Goal: Task Accomplishment & Management: Manage account settings

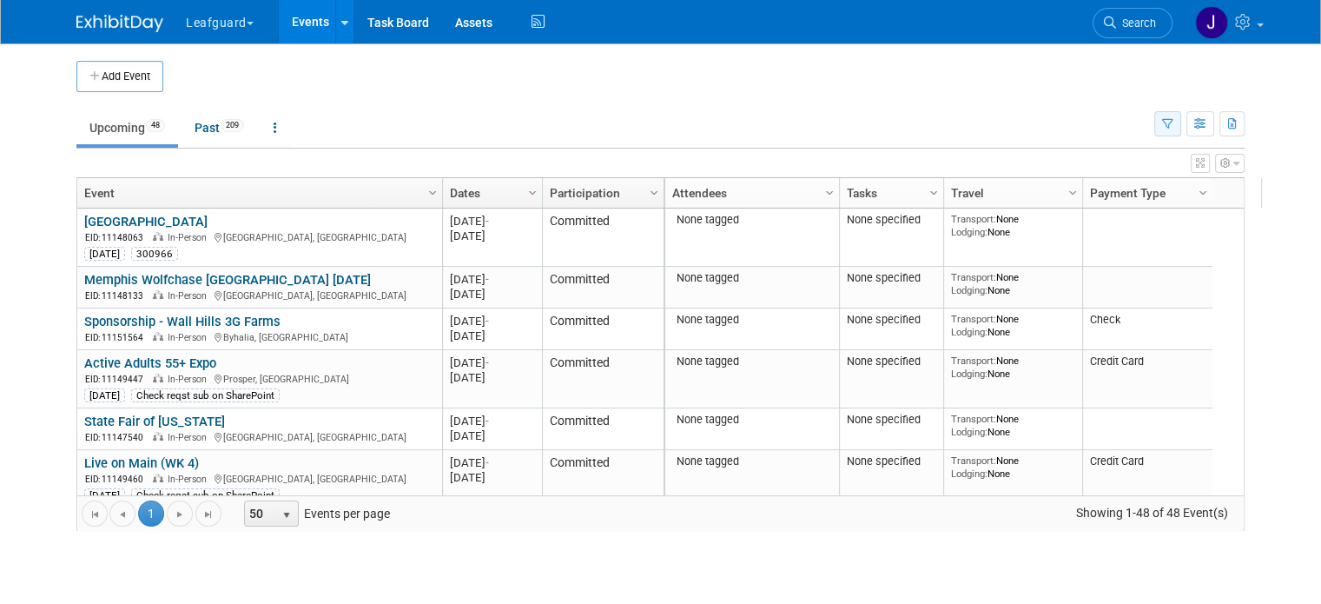
click at [1171, 121] on tr "Upcoming 48 Past 209 All Events 257 Past and Upcoming Grouped Annually Events g…" at bounding box center [660, 120] width 1168 height 56
click at [1172, 121] on button "button" at bounding box center [1167, 123] width 27 height 25
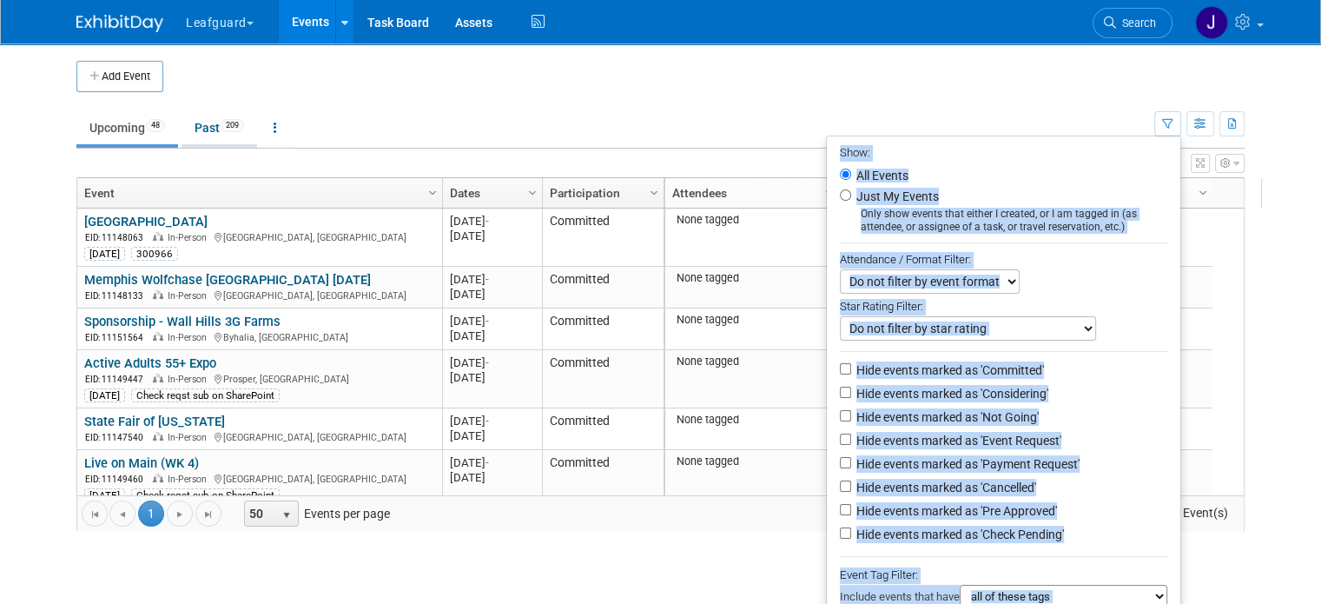
click at [223, 121] on span "209" at bounding box center [232, 125] width 23 height 13
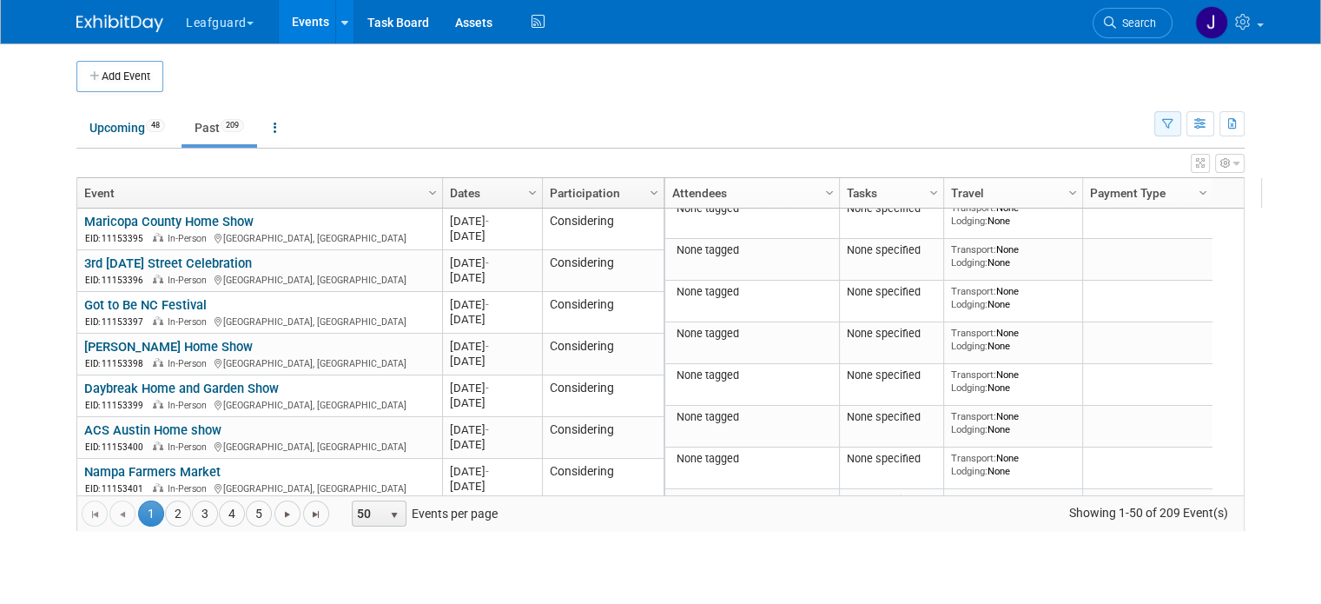
click at [1181, 130] on button "button" at bounding box center [1167, 123] width 27 height 25
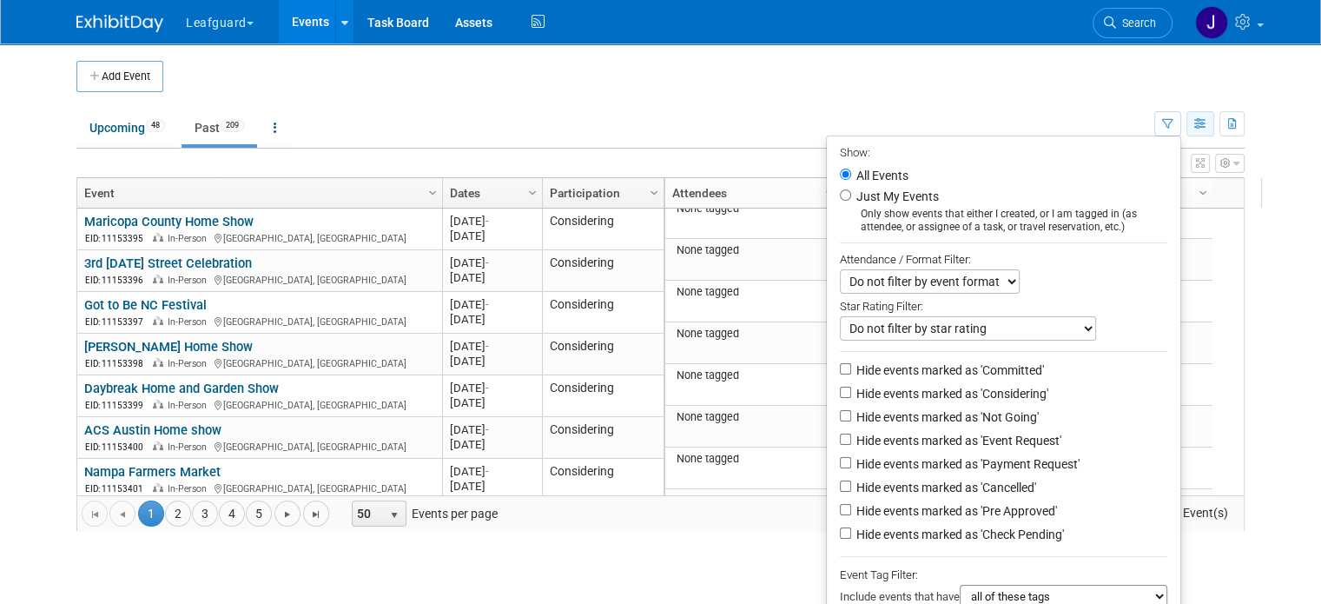
click at [1214, 117] on button "button" at bounding box center [1200, 123] width 28 height 25
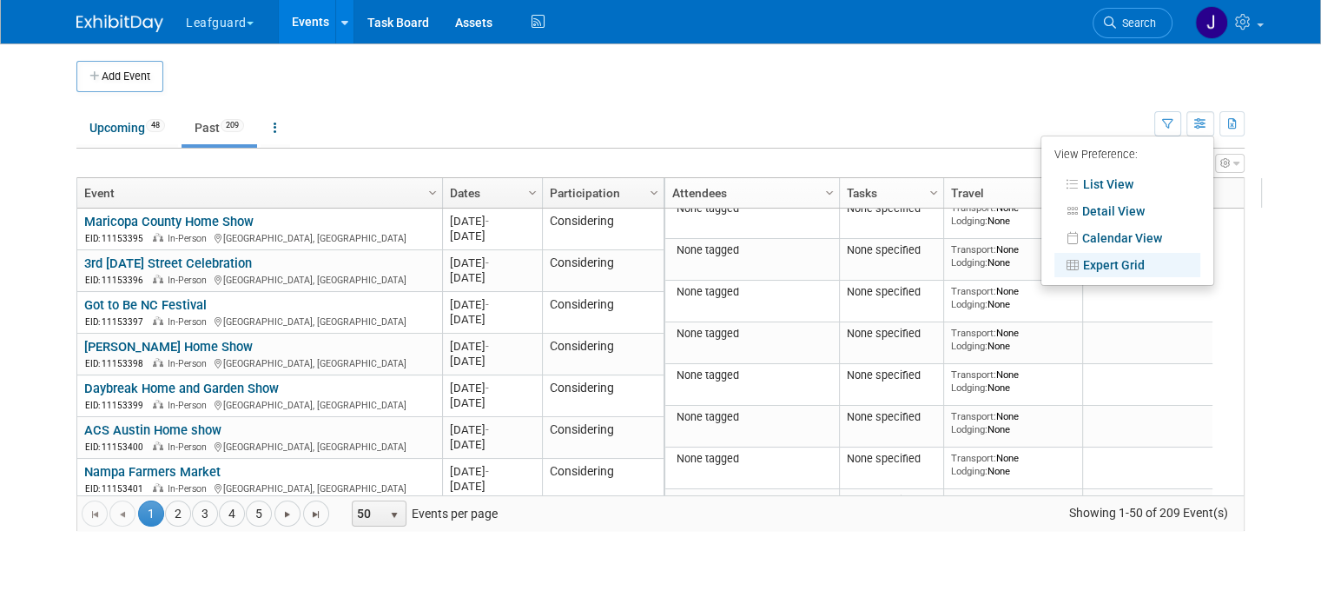
click at [1126, 267] on link "Expert Grid" at bounding box center [1127, 265] width 146 height 24
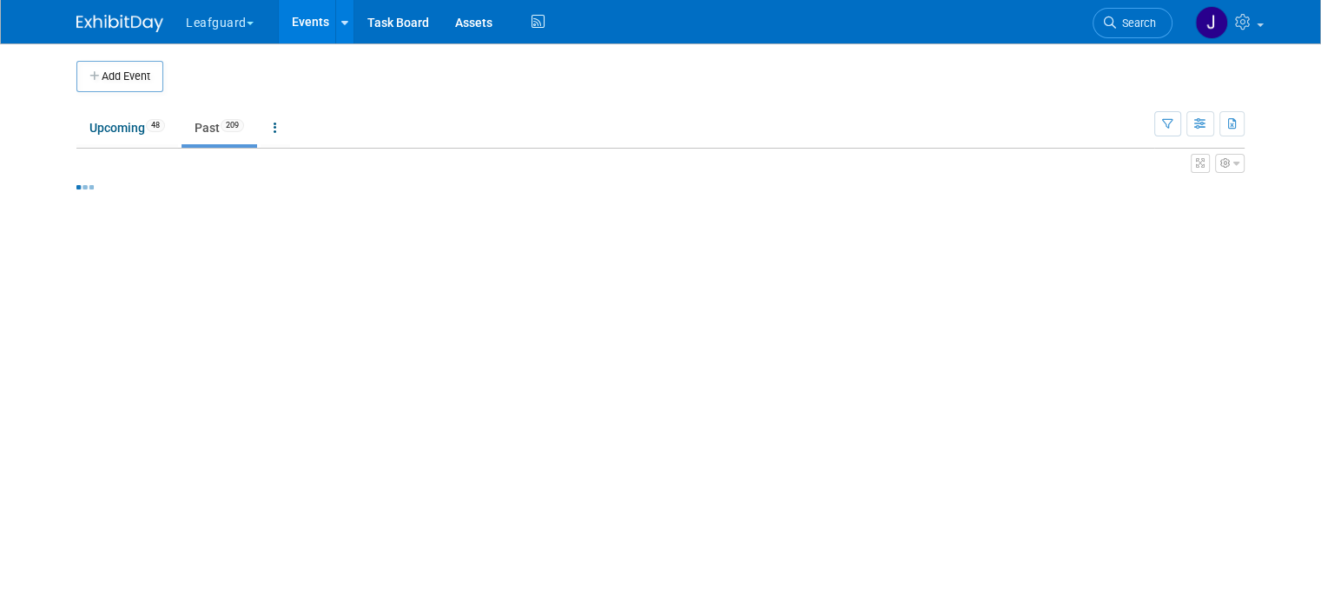
click at [1173, 119] on icon "button" at bounding box center [1167, 124] width 11 height 11
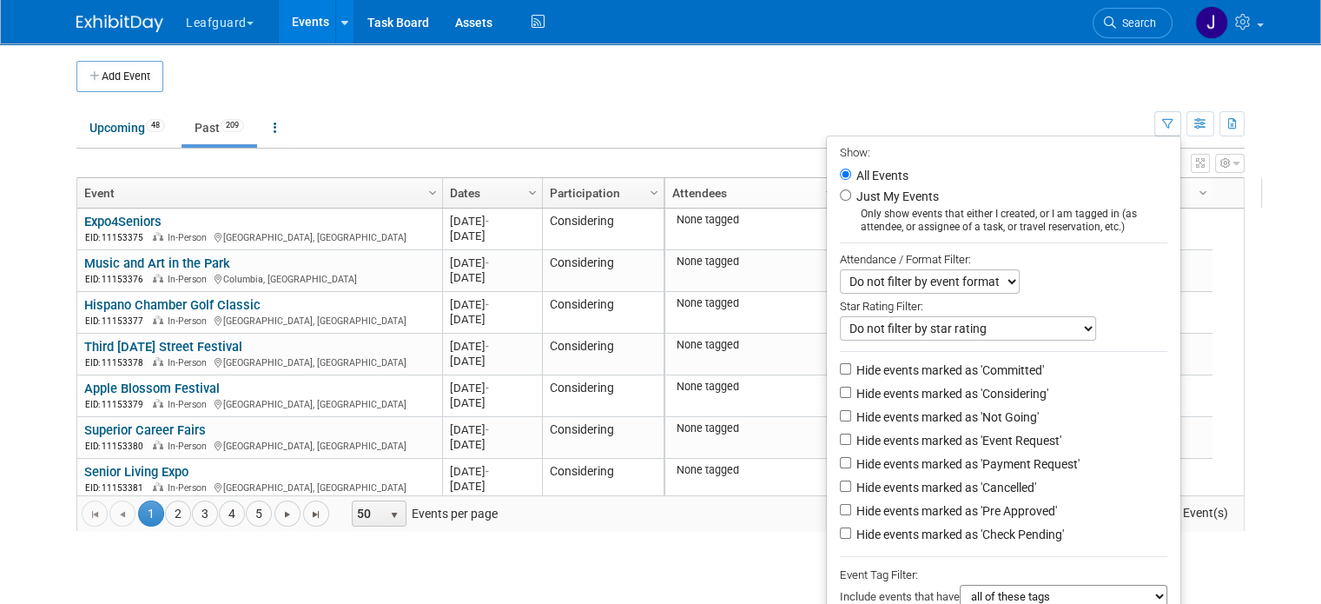
click at [1127, 104] on td "Upcoming 48 Past 209 All Events 257 Past and Upcoming Grouped Annually Events g…" at bounding box center [615, 120] width 1078 height 56
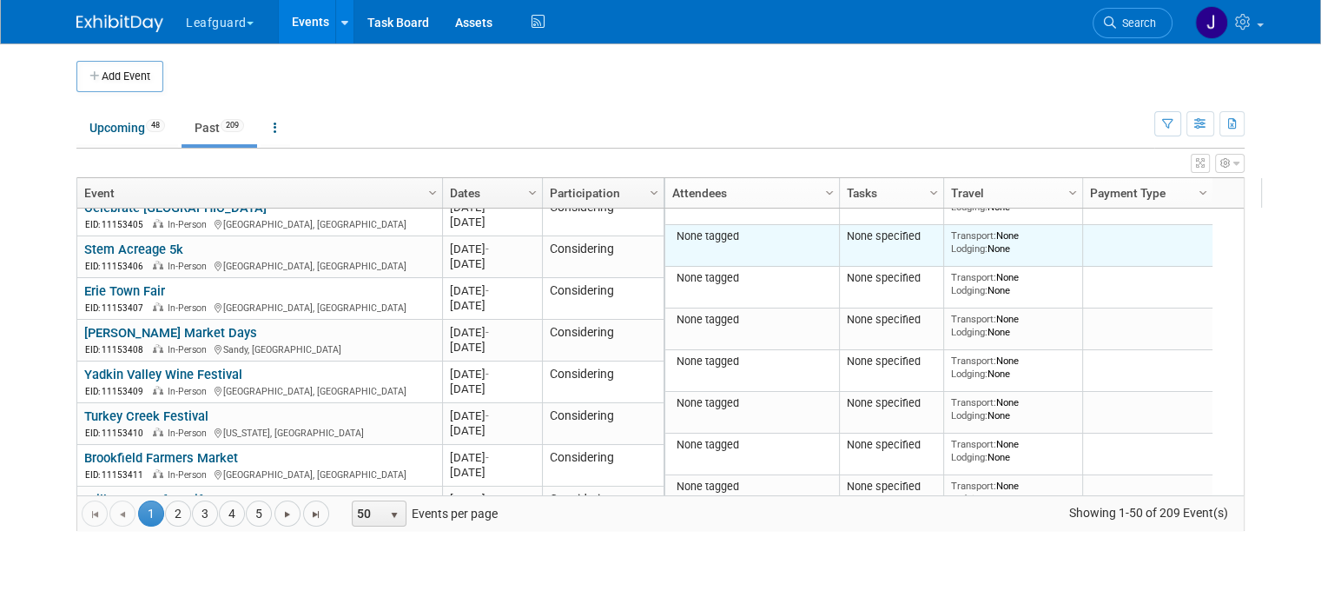
scroll to position [1188, 0]
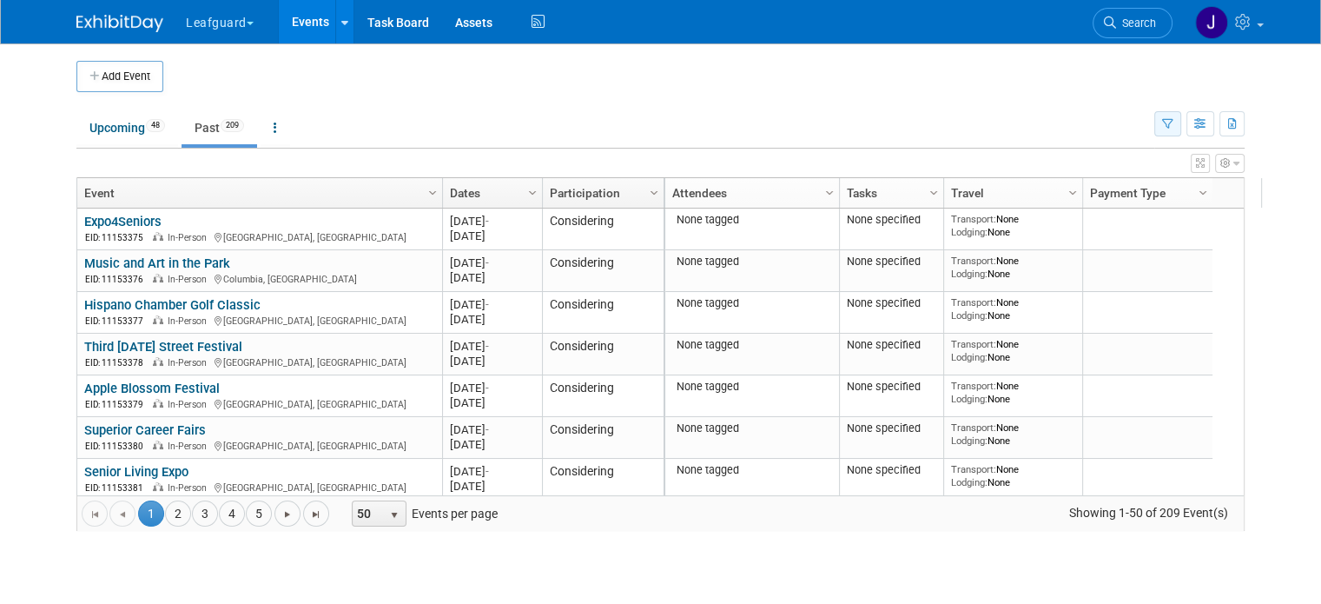
click at [1173, 121] on icon "button" at bounding box center [1167, 124] width 11 height 11
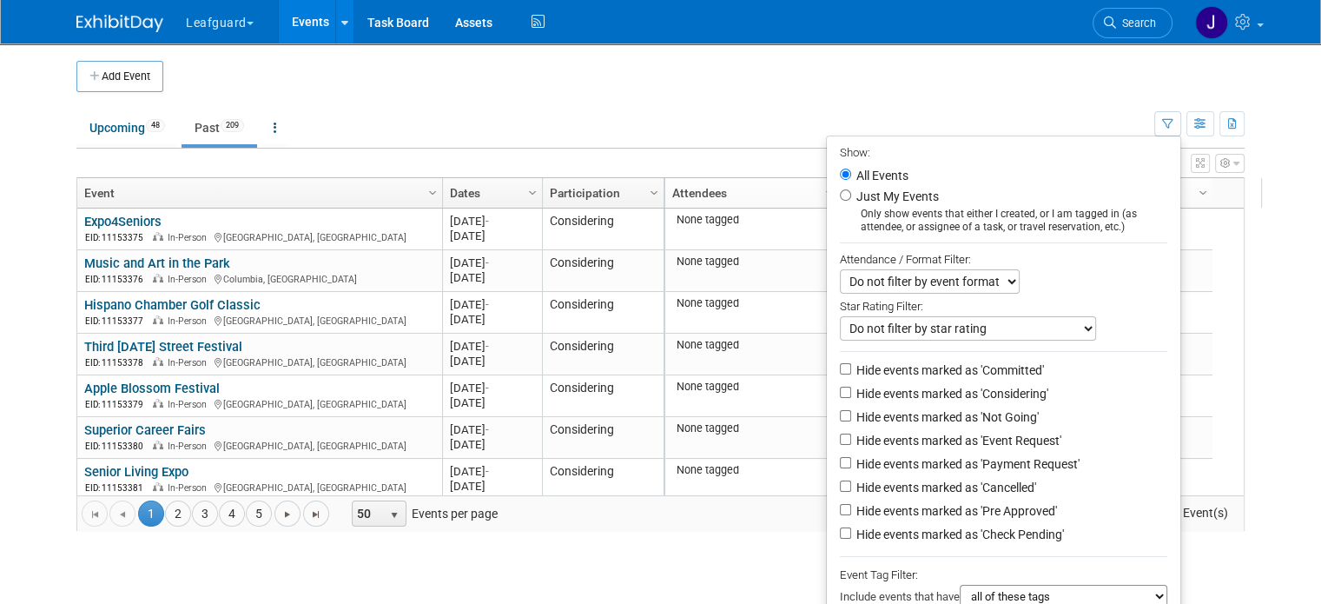
click at [1039, 76] on td at bounding box center [675, 76] width 1025 height 31
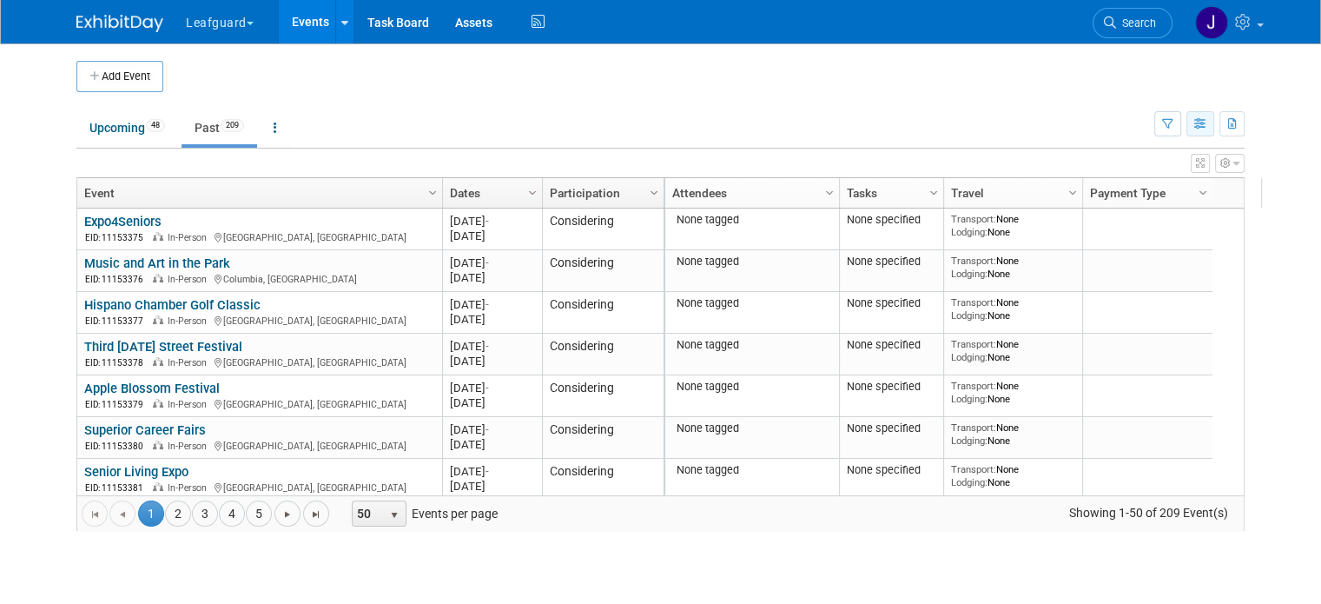
click at [1214, 129] on button "button" at bounding box center [1200, 123] width 28 height 25
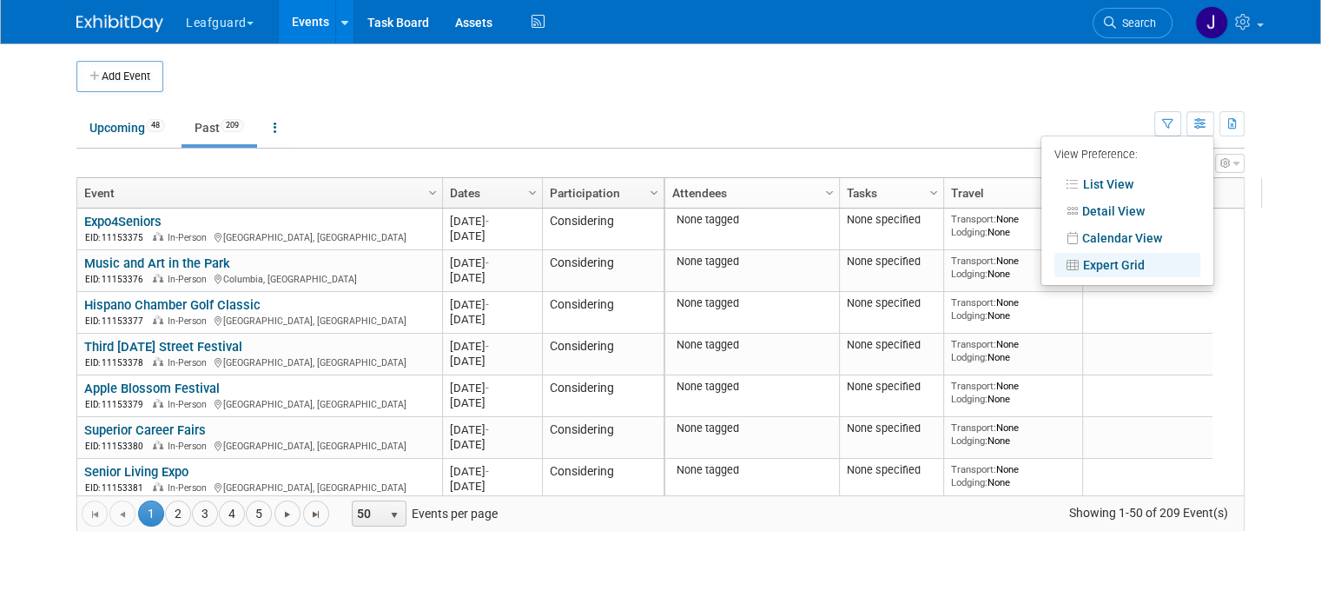
click at [1127, 93] on td "Upcoming 48 Past 209 All Events 257 Past and Upcoming Grouped Annually Events g…" at bounding box center [615, 120] width 1078 height 56
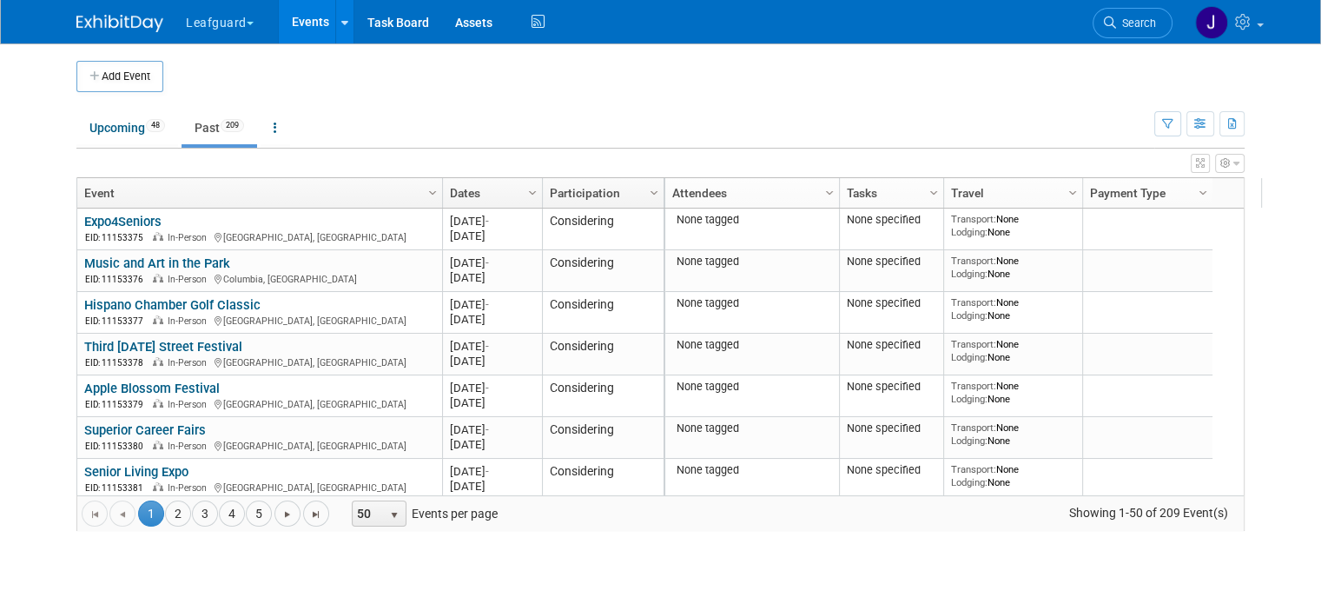
click at [1196, 126] on div "Show: All Events Just My Events Only show events that either I created, or I am…" at bounding box center [1199, 120] width 90 height 56
click at [822, 190] on span "Column Settings" at bounding box center [829, 193] width 14 height 14
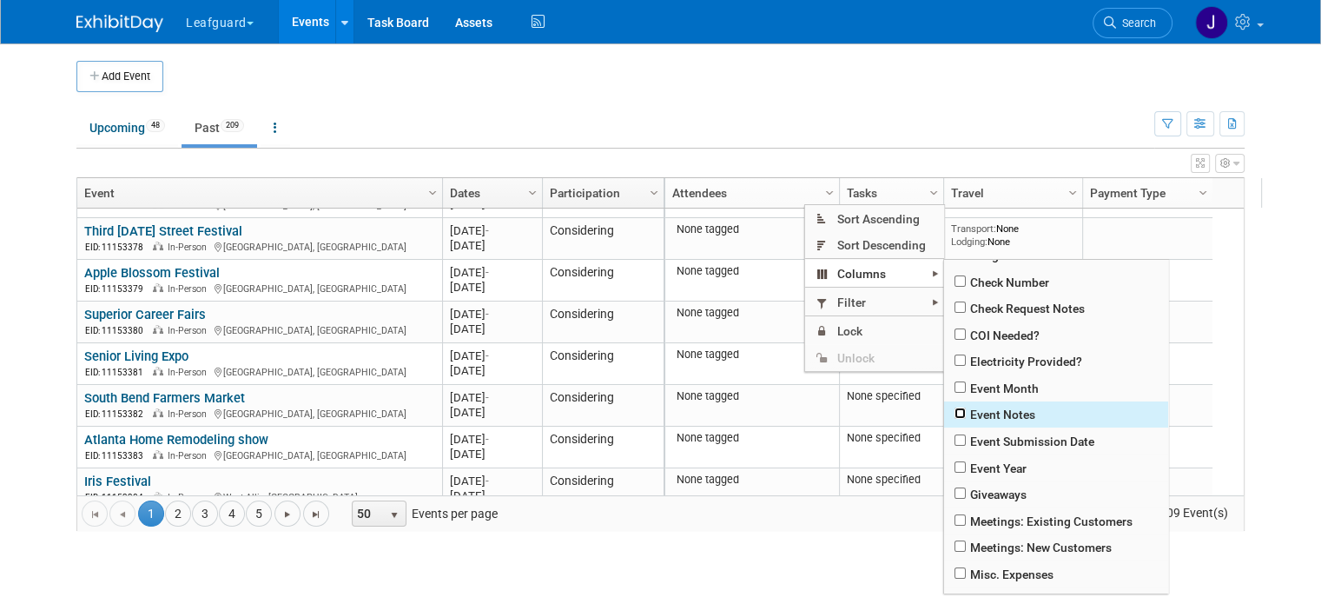
click at [955, 416] on input "checkbox" at bounding box center [959, 412] width 11 height 11
checkbox input "true"
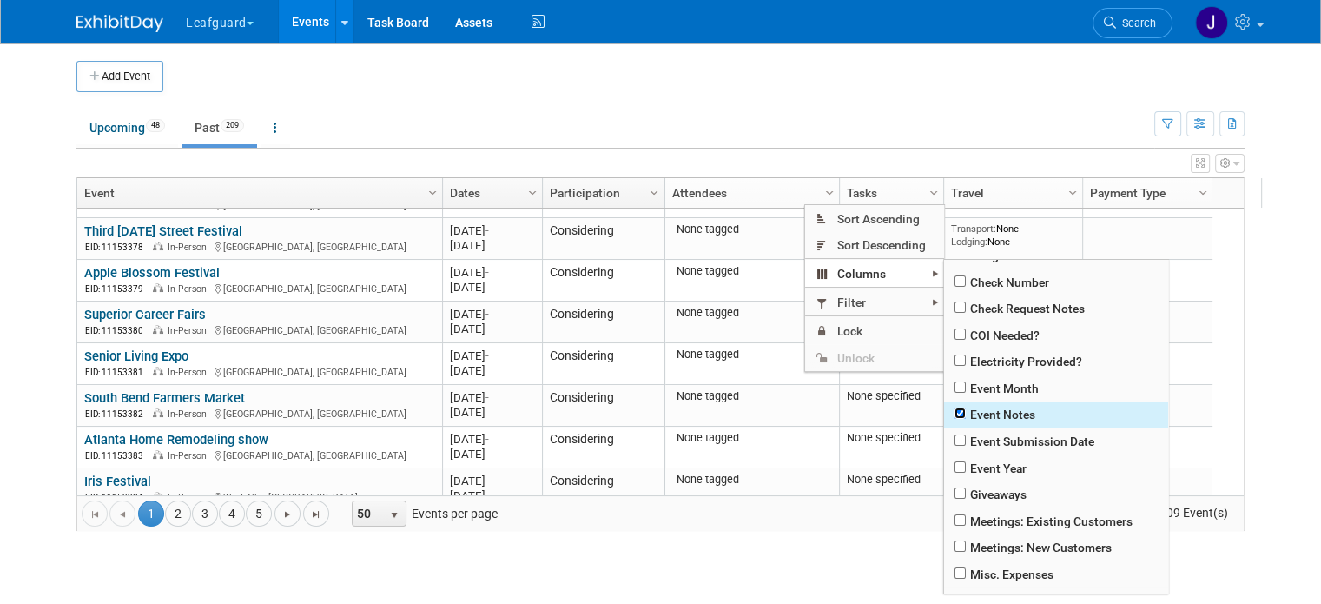
checkbox input "true"
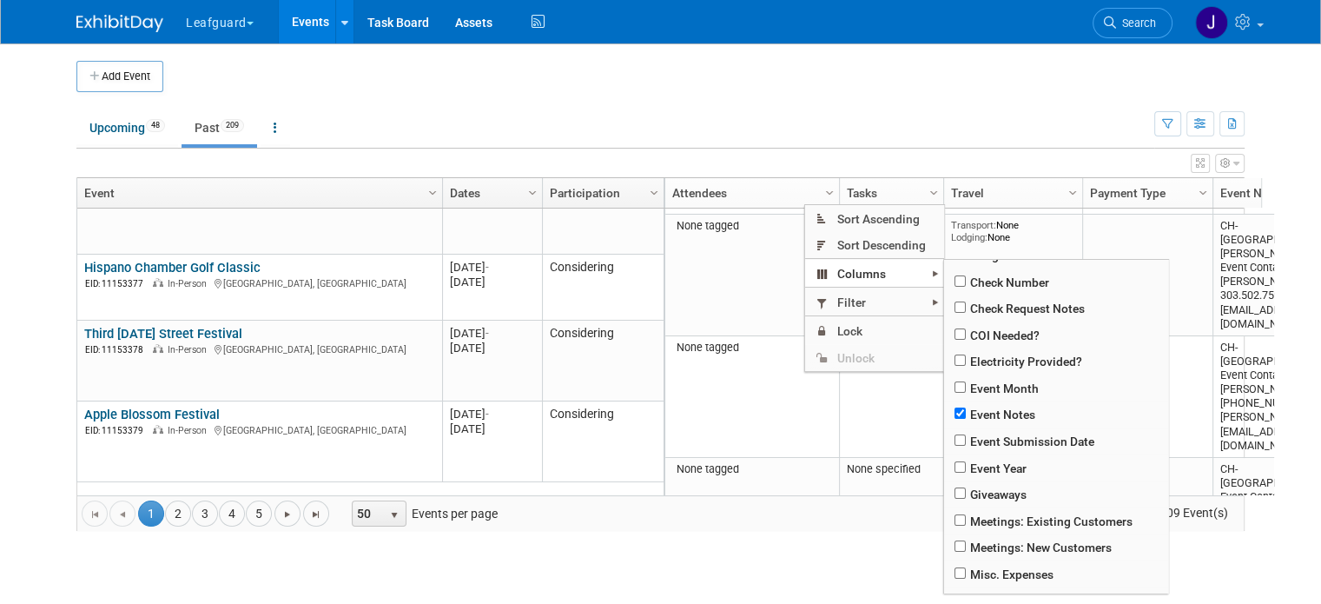
click at [1022, 128] on ul "Upcoming 48 Past 209 All Events 257 Past and Upcoming Grouped Annually Events g…" at bounding box center [615, 128] width 1078 height 39
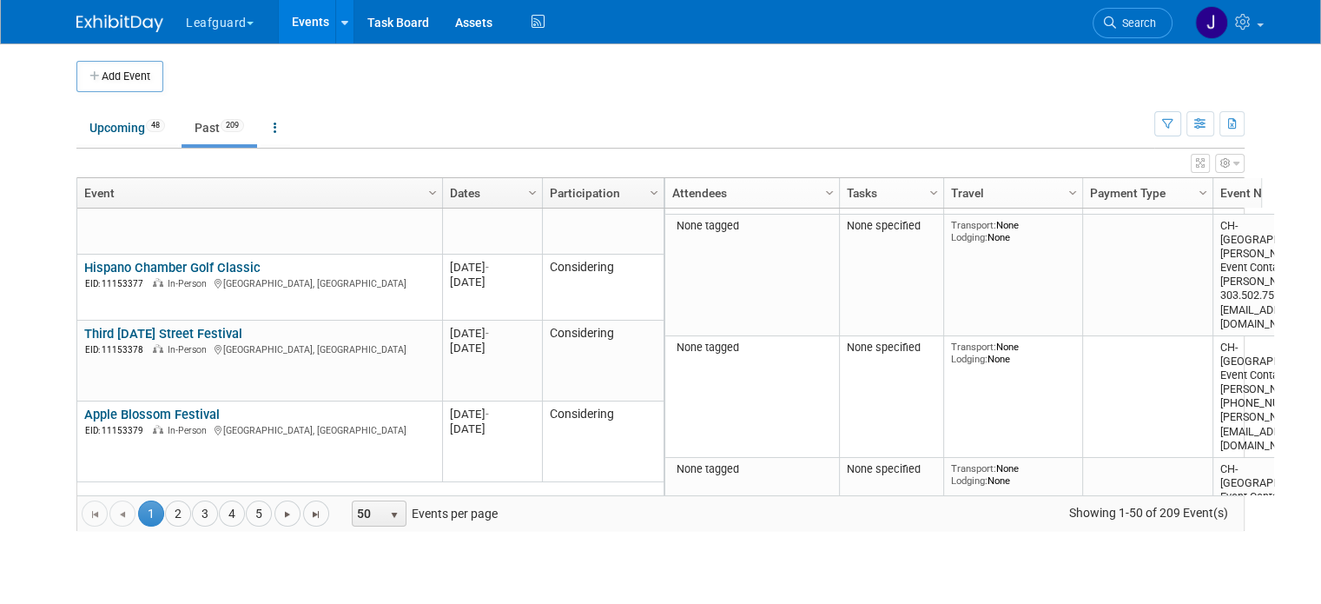
drag, startPoint x: 931, startPoint y: 479, endPoint x: 1120, endPoint y: 470, distance: 189.6
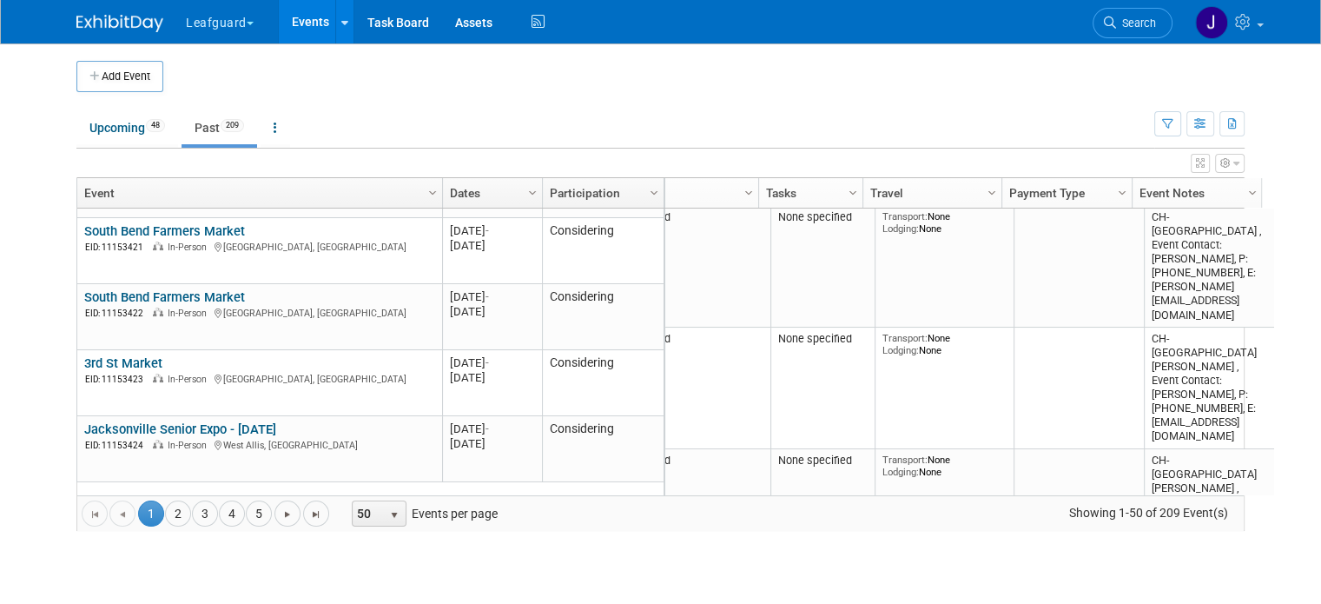
click at [233, 20] on button "Leafguard" at bounding box center [229, 19] width 91 height 38
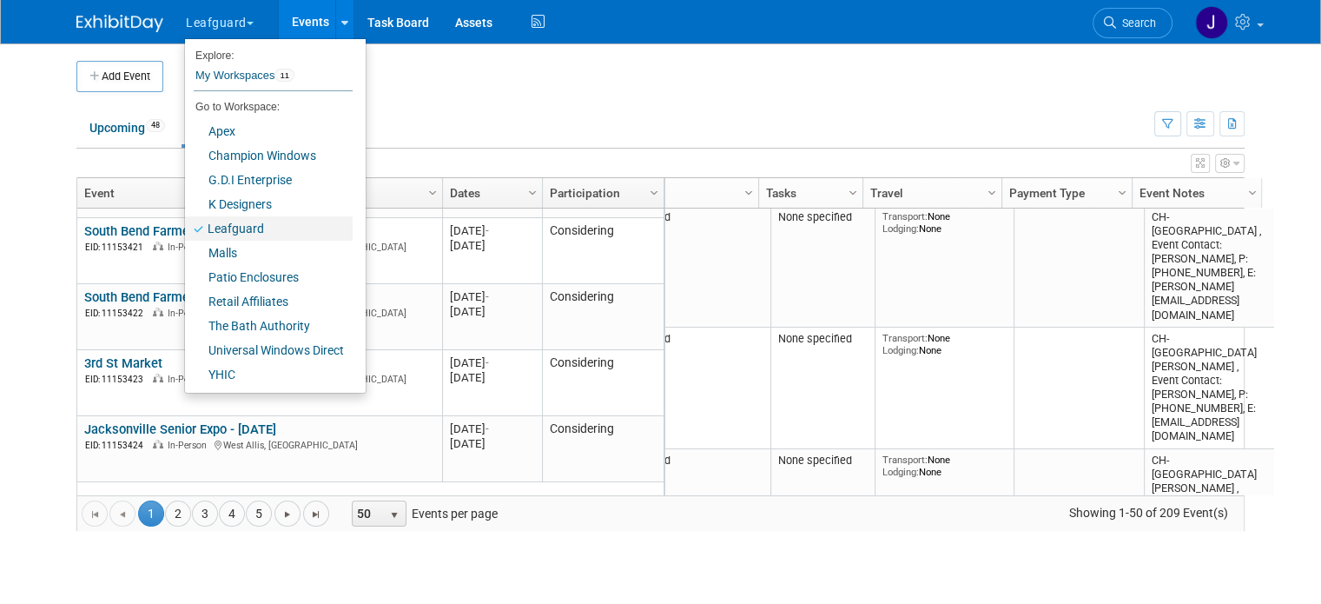
click at [236, 223] on link "Leafguard" at bounding box center [269, 228] width 168 height 24
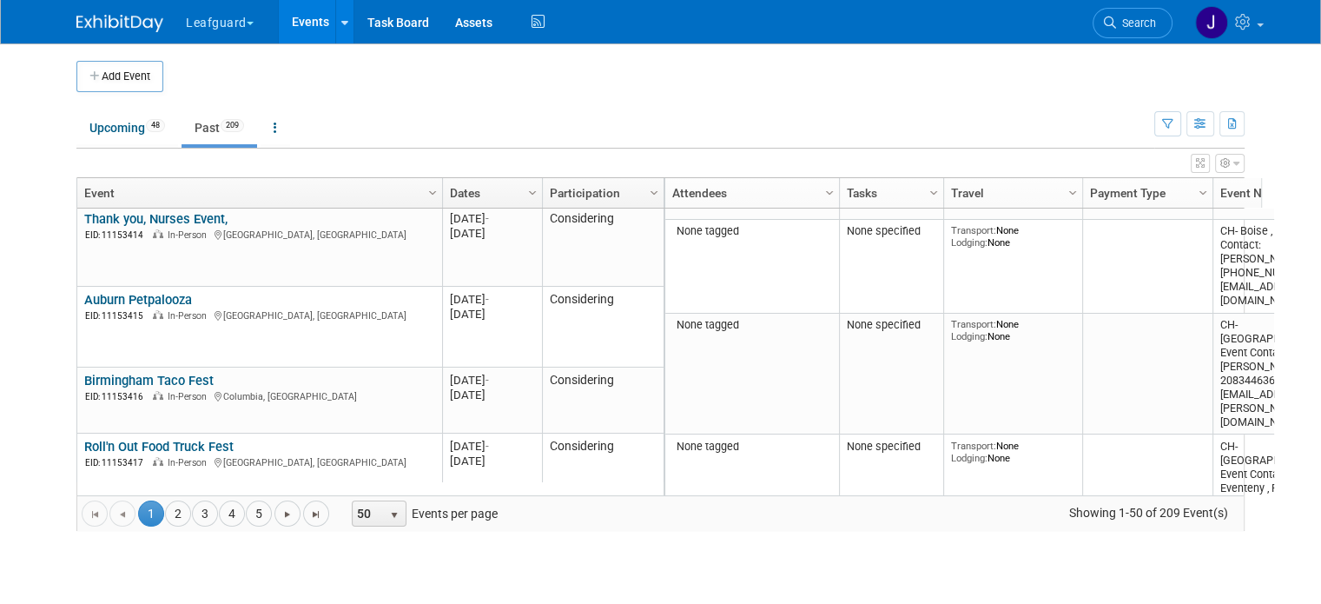
scroll to position [2876, 0]
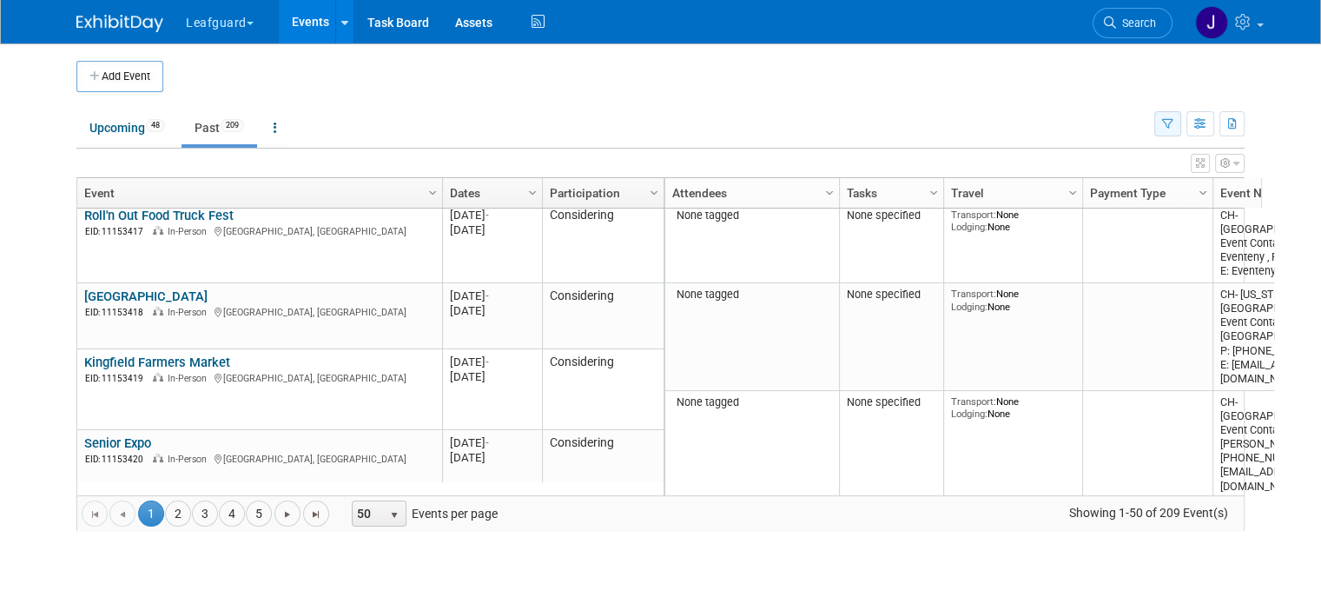
click at [1173, 119] on icon "button" at bounding box center [1167, 124] width 11 height 11
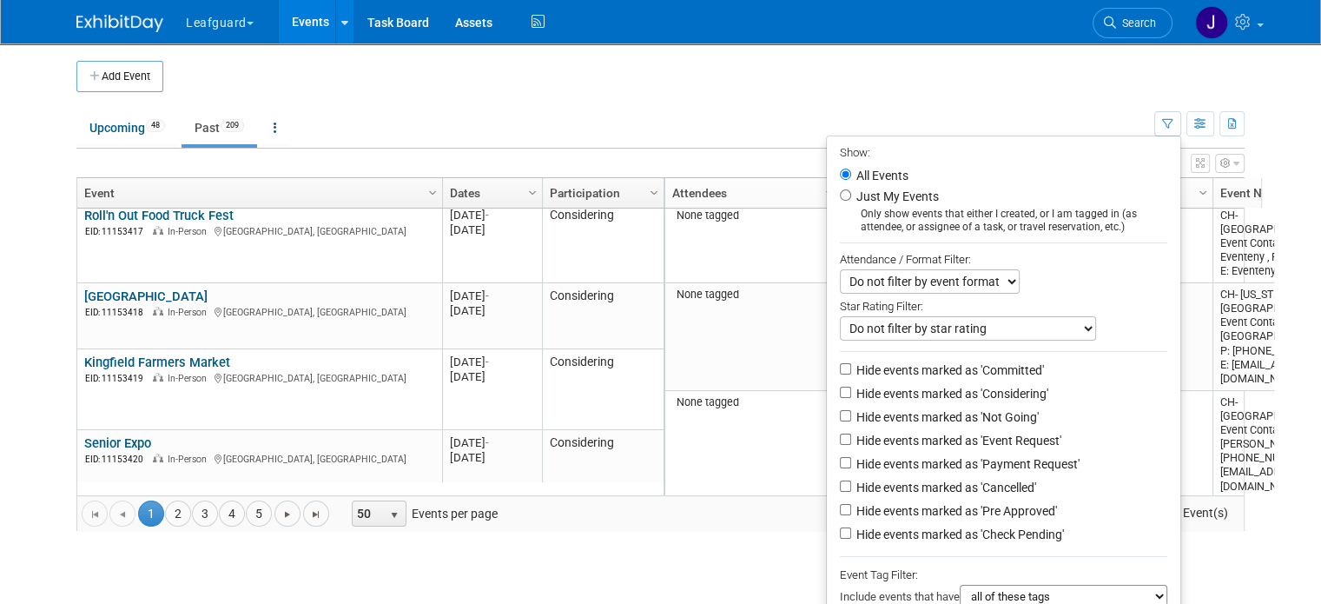
click at [935, 375] on label "Hide events marked as 'Committed'" at bounding box center [948, 369] width 191 height 17
click at [851, 374] on input "Hide events marked as 'Committed'" at bounding box center [845, 368] width 11 height 11
checkbox input "true"
click at [935, 394] on label "Hide events marked as 'Considering'" at bounding box center [950, 393] width 195 height 17
click at [851, 394] on input "Hide events marked as 'Considering'" at bounding box center [845, 391] width 11 height 11
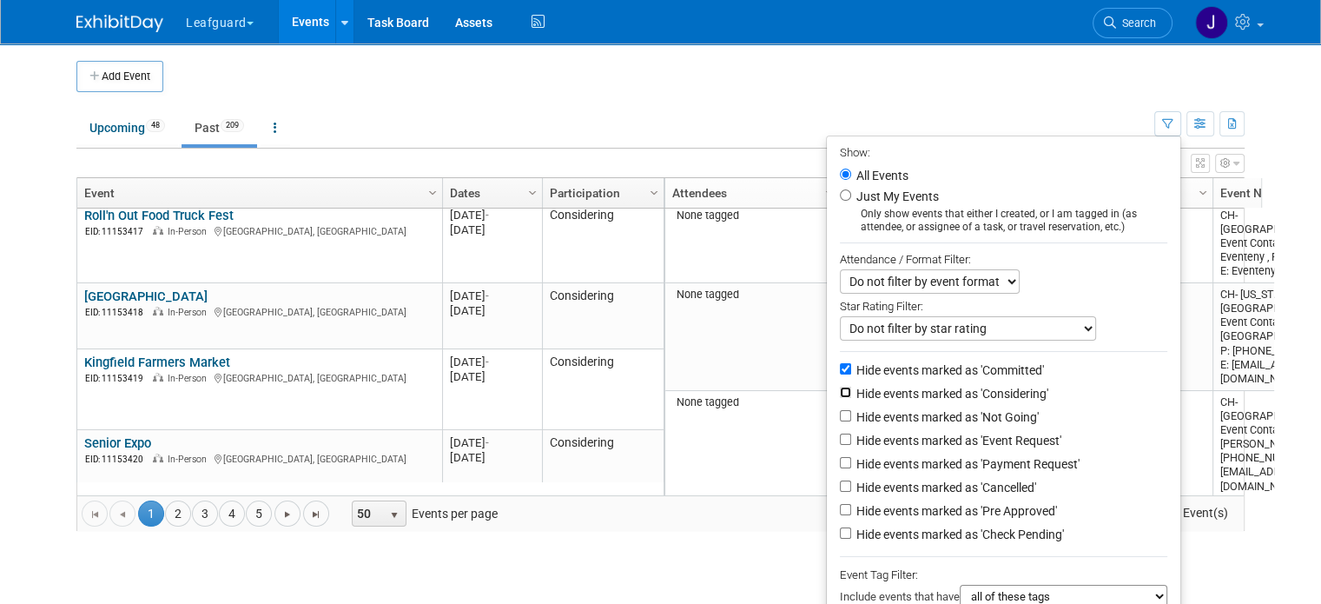
checkbox input "true"
click at [932, 417] on label "Hide events marked as 'Not Going'" at bounding box center [946, 416] width 186 height 17
click at [851, 417] on input "Hide events marked as 'Not Going'" at bounding box center [845, 415] width 11 height 11
checkbox input "true"
click at [931, 432] on label "Hide events marked as 'Event Request'" at bounding box center [957, 440] width 208 height 17
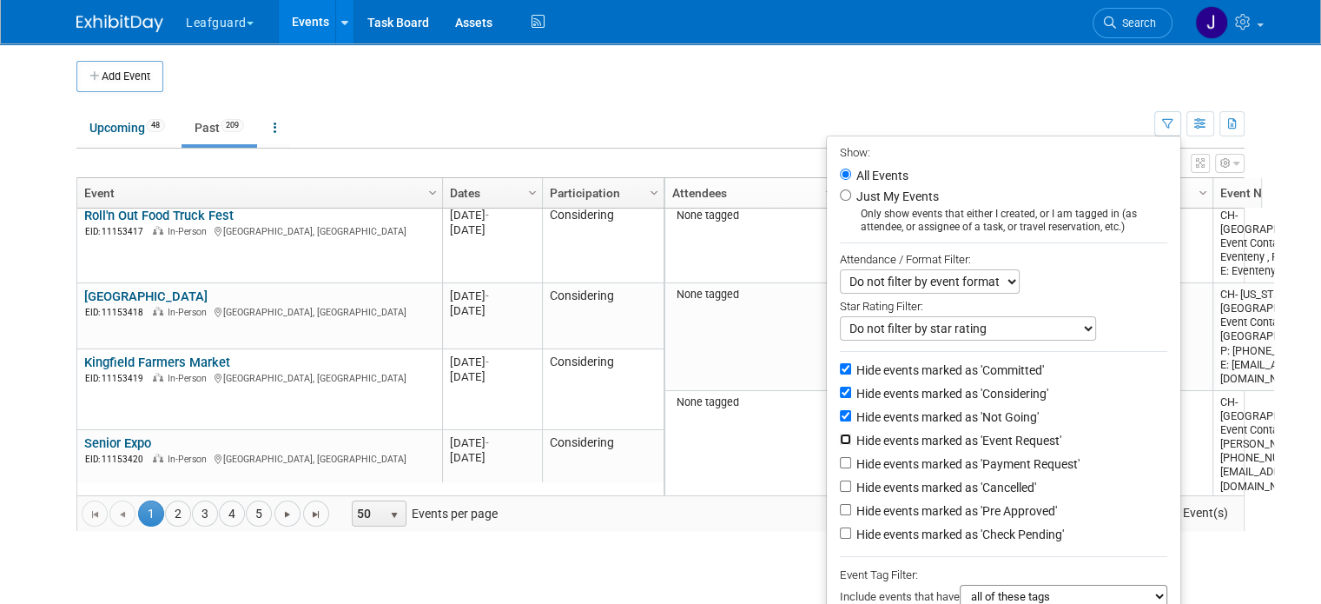
click at [851, 433] on input "Hide events marked as 'Event Request'" at bounding box center [845, 438] width 11 height 11
click at [928, 439] on label "Hide events marked as 'Event Request'" at bounding box center [957, 440] width 208 height 17
click at [851, 439] on input "Hide events marked as 'Event Request'" at bounding box center [845, 438] width 11 height 11
checkbox input "false"
click at [921, 485] on label "Hide events marked as 'Cancelled'" at bounding box center [944, 487] width 183 height 17
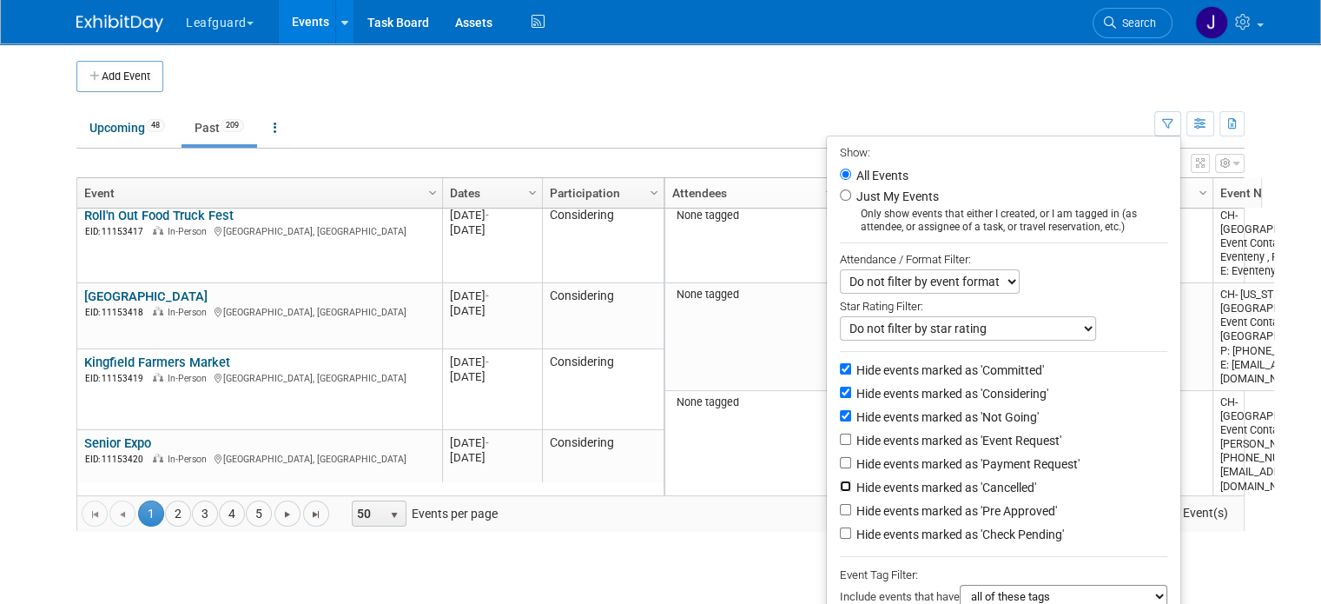
click at [851, 485] on input "Hide events marked as 'Cancelled'" at bounding box center [845, 485] width 11 height 11
checkbox input "true"
click at [921, 520] on li "Hide events marked as 'Pre Approved'" at bounding box center [1003, 511] width 353 height 23
click at [921, 527] on label "Hide events marked as 'Check Pending'" at bounding box center [958, 533] width 211 height 17
click at [851, 527] on input "Hide events marked as 'Check Pending'" at bounding box center [845, 532] width 11 height 11
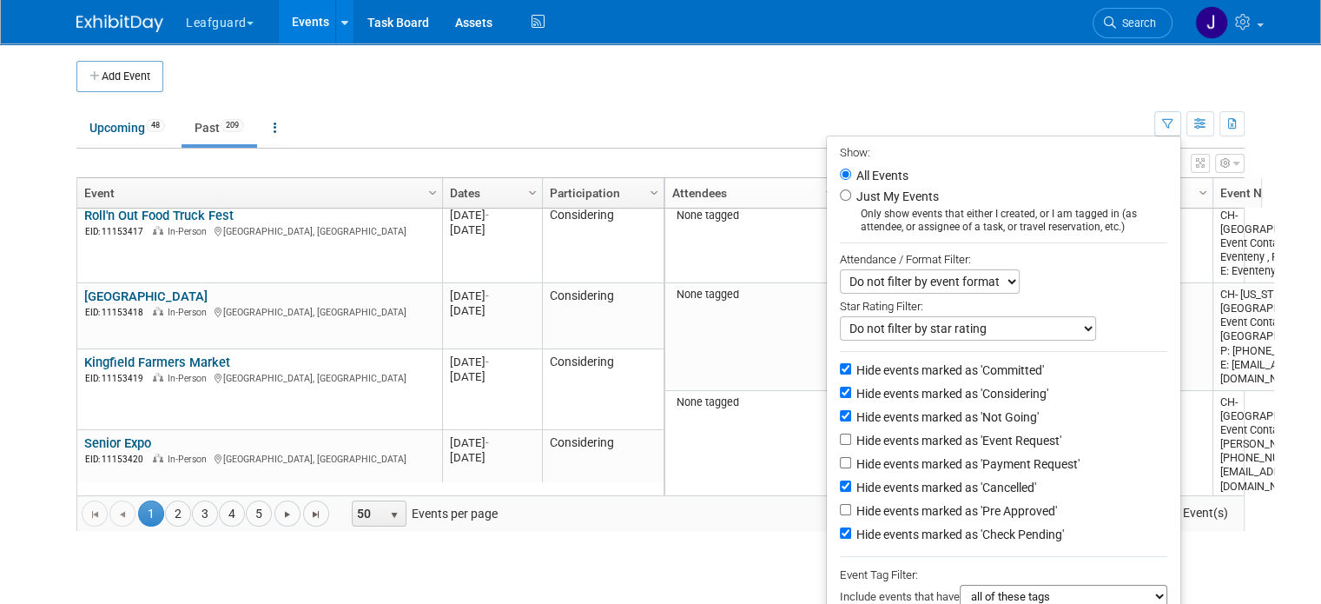
click at [955, 525] on label "Hide events marked as 'Check Pending'" at bounding box center [958, 533] width 211 height 17
click at [851, 527] on input "Hide events marked as 'Check Pending'" at bounding box center [845, 532] width 11 height 11
checkbox input "false"
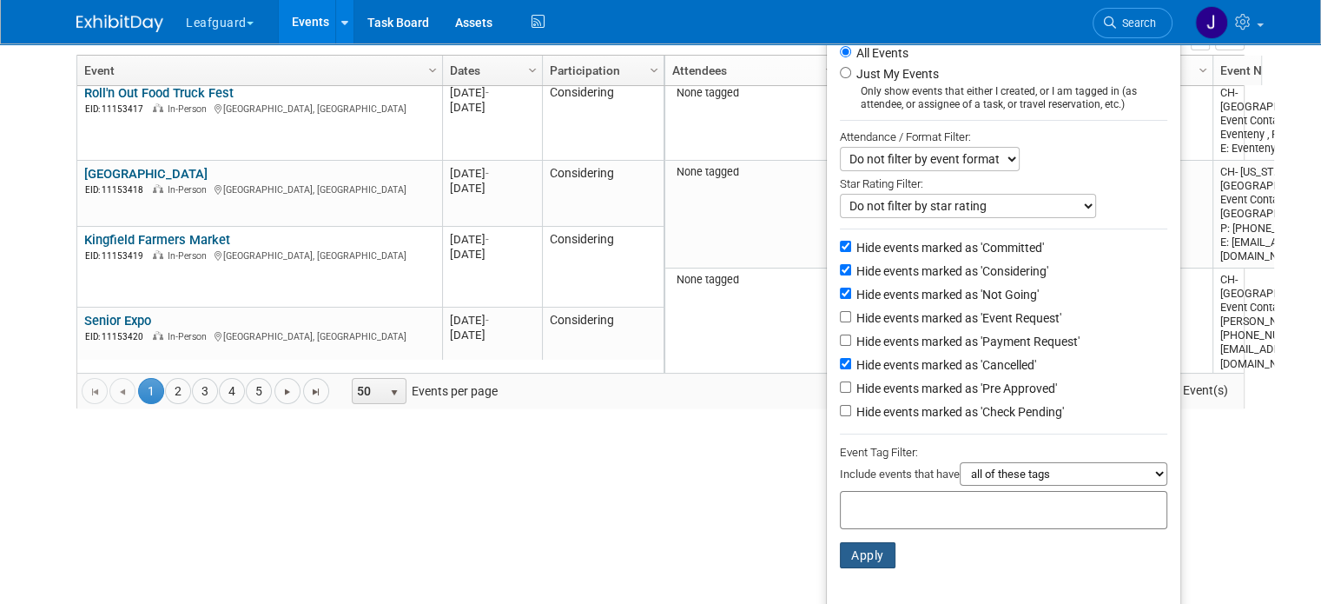
click at [895, 550] on button "Apply" at bounding box center [868, 555] width 56 height 26
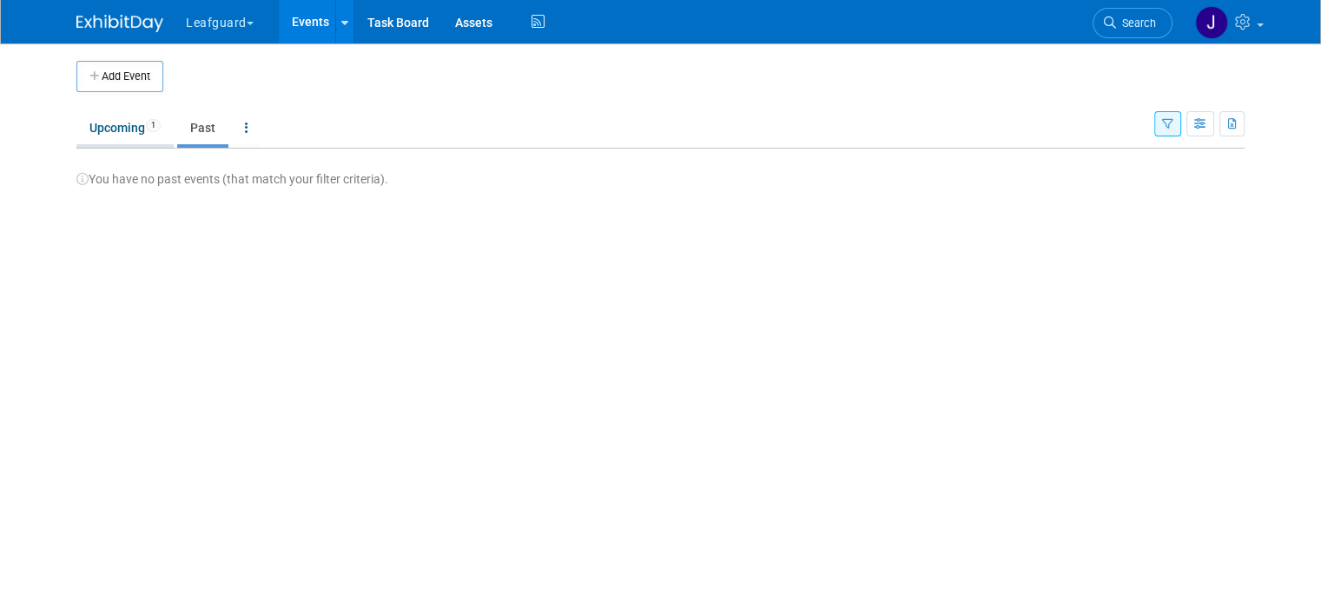
click at [129, 129] on link "Upcoming 1" at bounding box center [124, 127] width 97 height 33
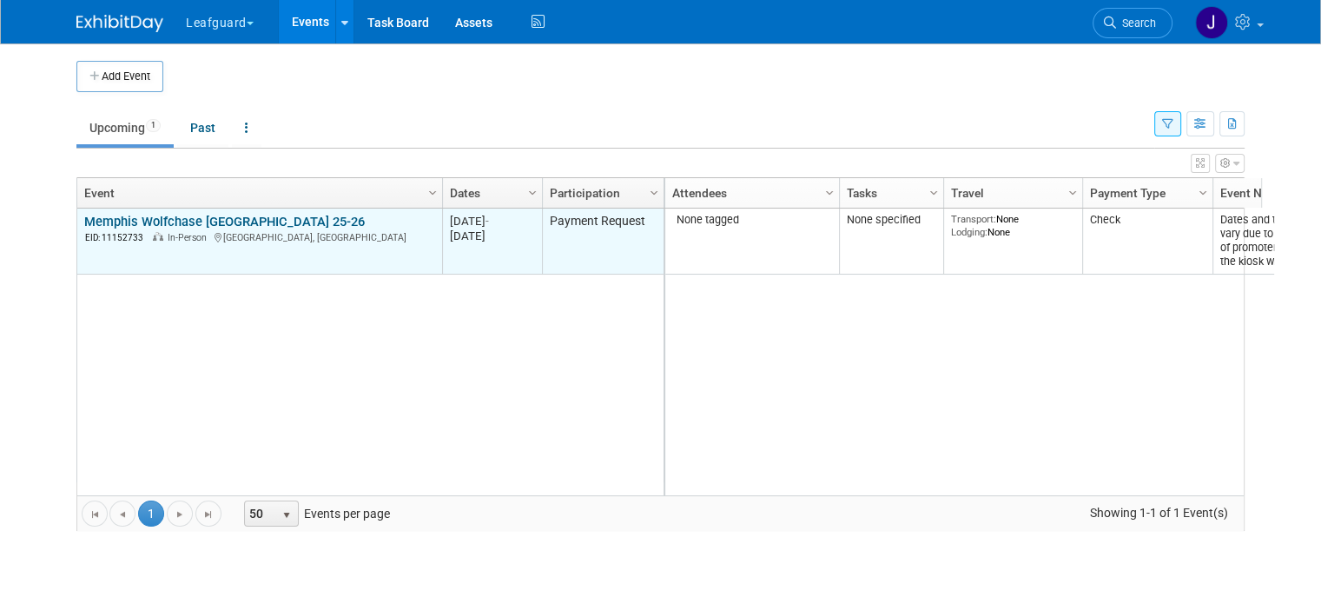
click at [274, 218] on link "Memphis Wolfchase [GEOGRAPHIC_DATA] 25-26" at bounding box center [224, 222] width 281 height 16
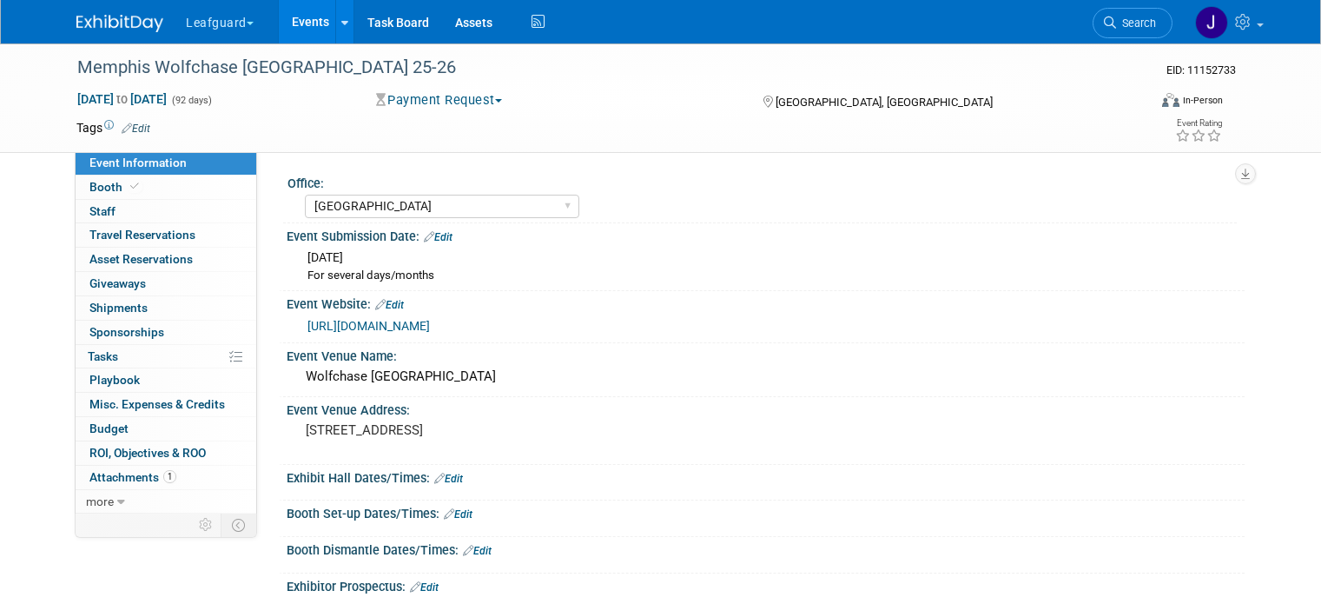
select select "[GEOGRAPHIC_DATA]"
select select "Yes"
select select "Check"
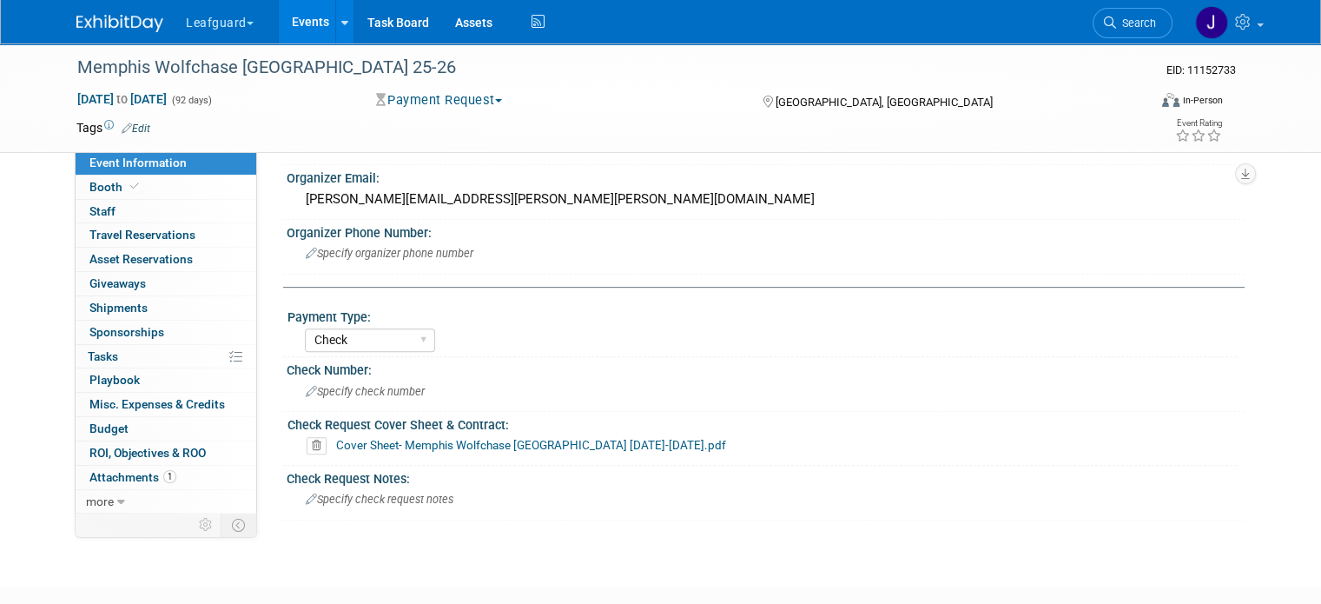
scroll to position [827, 0]
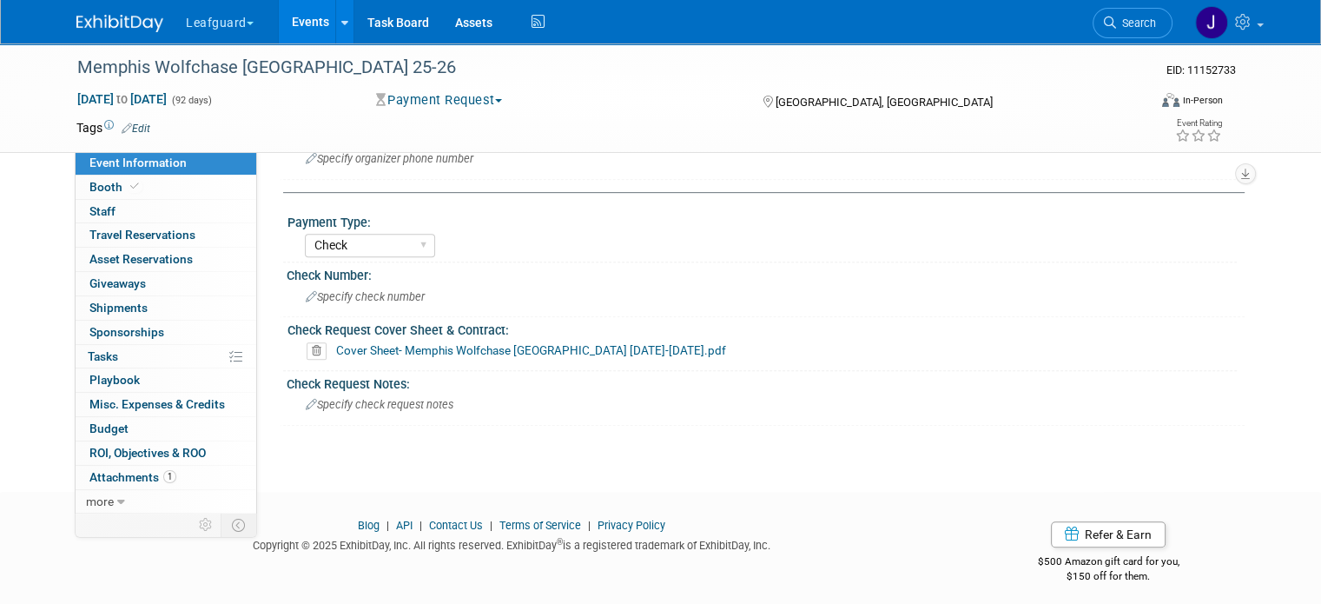
click at [466, 343] on link "Cover Sheet- Memphis Wolfchase [GEOGRAPHIC_DATA] [DATE]-[DATE].pdf" at bounding box center [531, 350] width 390 height 14
click at [134, 477] on span "Attachments 1" at bounding box center [132, 477] width 87 height 14
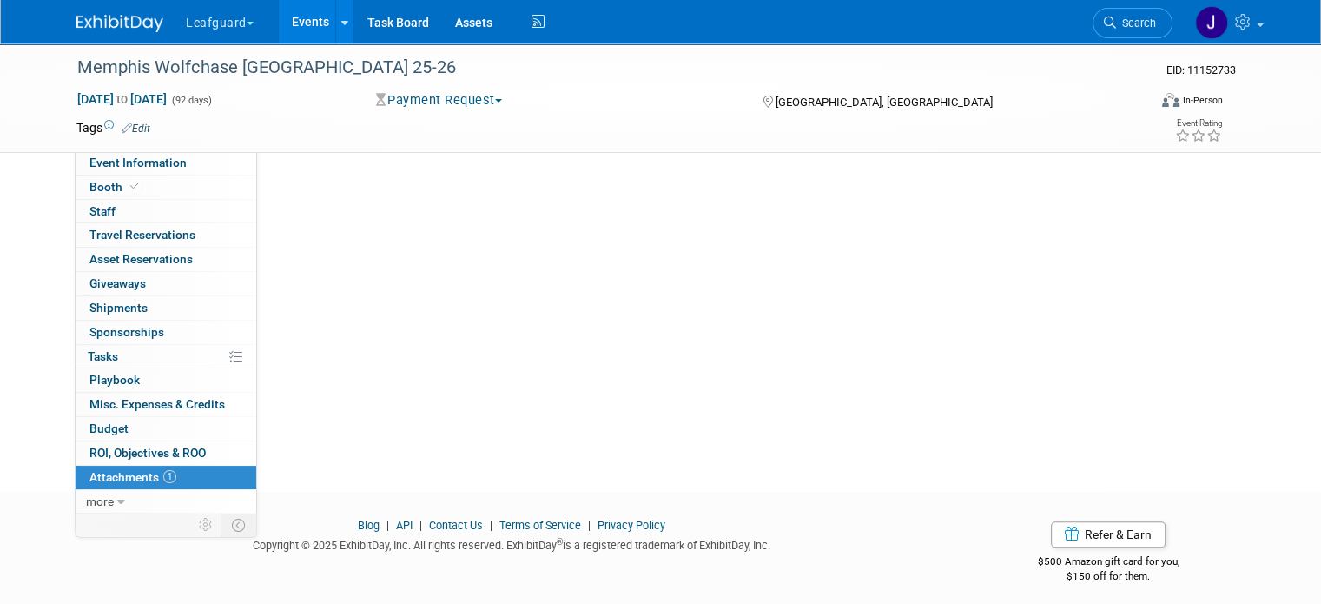
scroll to position [0, 0]
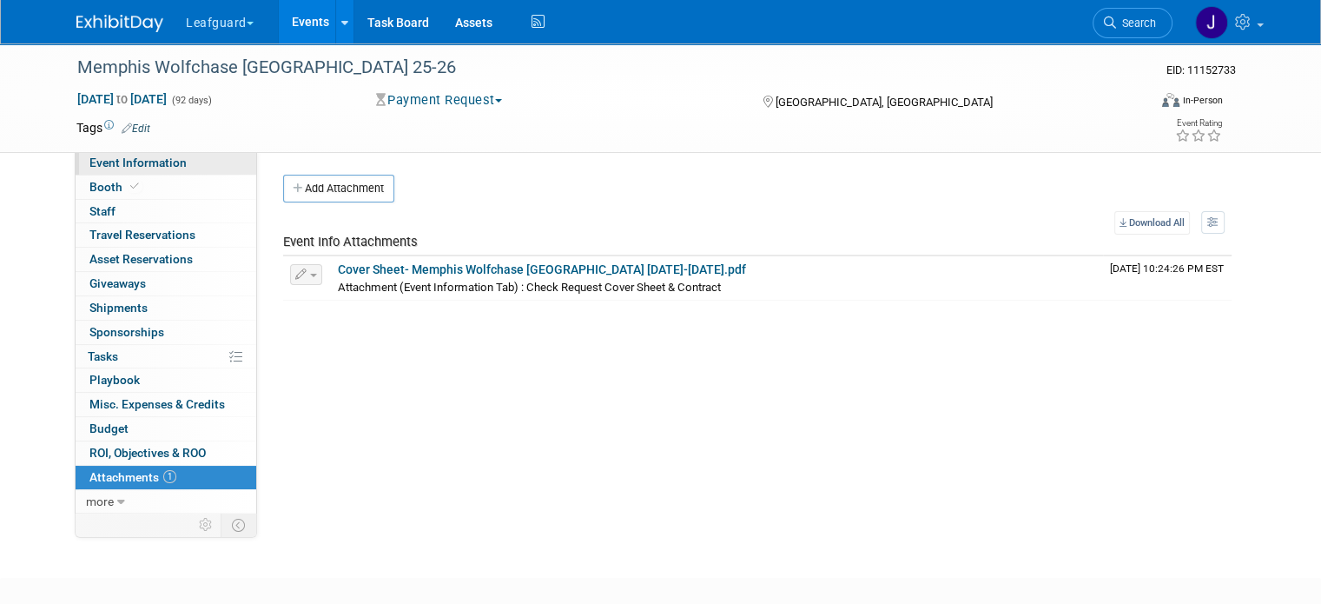
click at [140, 164] on span "Event Information" at bounding box center [137, 162] width 97 height 14
select select "[GEOGRAPHIC_DATA]"
select select "Yes"
select select "Check"
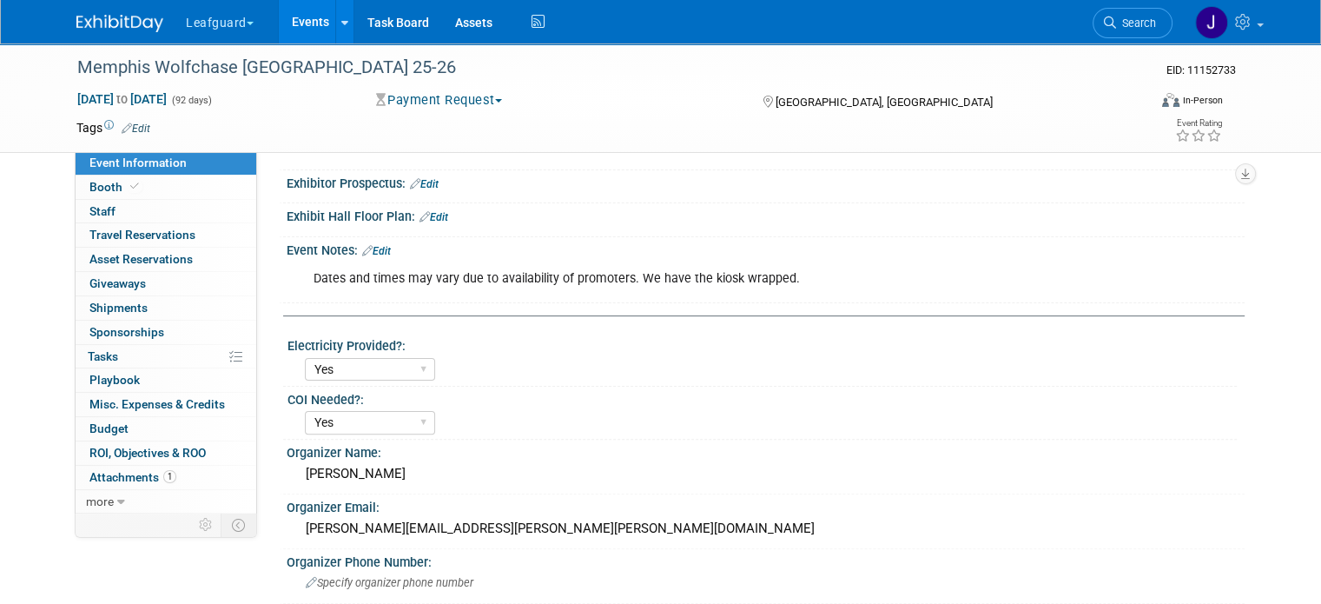
scroll to position [405, 0]
